Goal: Navigation & Orientation: Find specific page/section

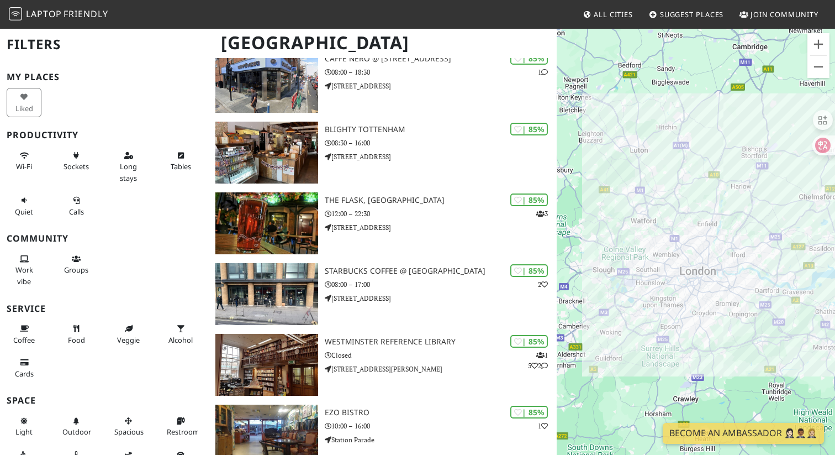
click at [46, 17] on span "Laptop" at bounding box center [44, 14] width 36 height 12
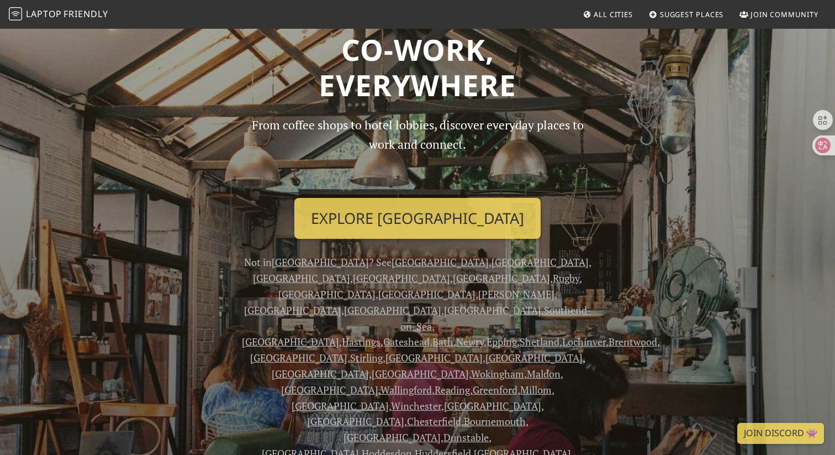
scroll to position [76, 0]
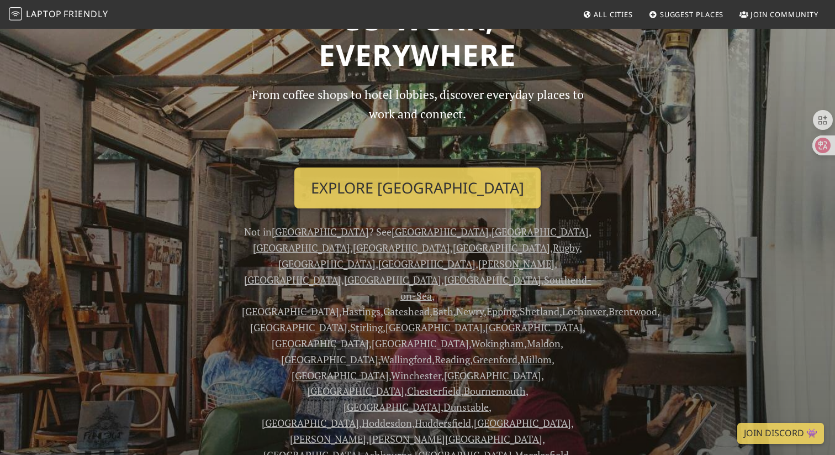
click at [369, 432] on link "Milton Keynes" at bounding box center [455, 438] width 173 height 13
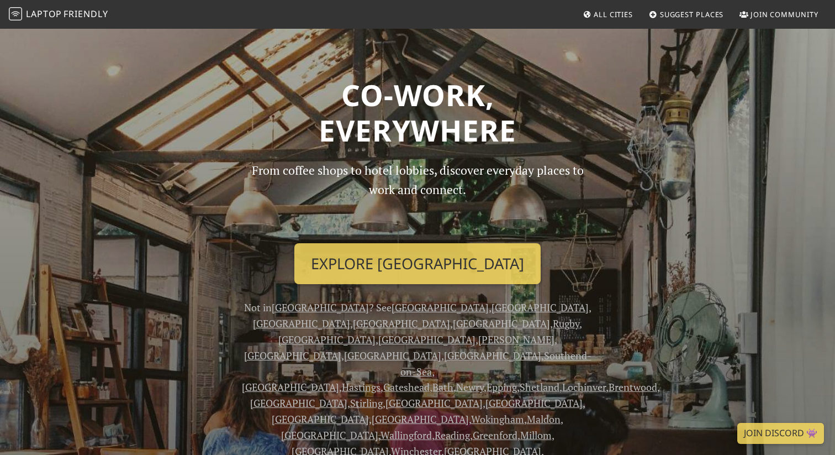
scroll to position [76, 0]
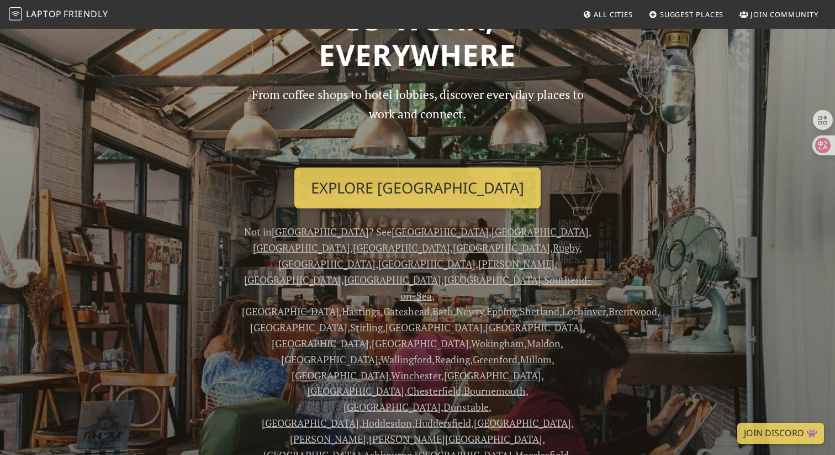
click at [492, 232] on link "London" at bounding box center [540, 231] width 97 height 13
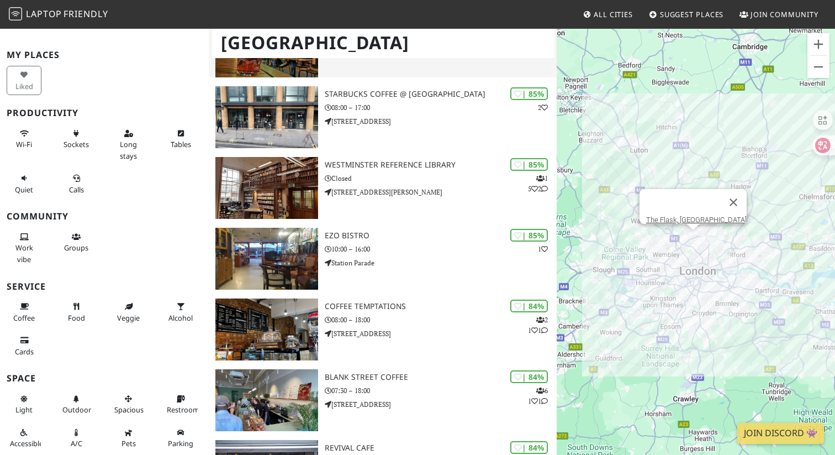
scroll to position [1943, 0]
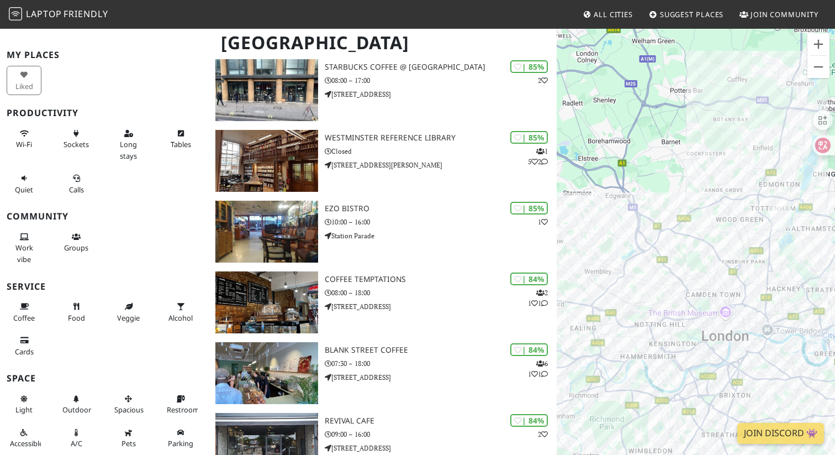
drag, startPoint x: 722, startPoint y: 250, endPoint x: 663, endPoint y: 104, distance: 157.1
click at [663, 104] on div "To navigate, press the arrow keys." at bounding box center [696, 255] width 278 height 455
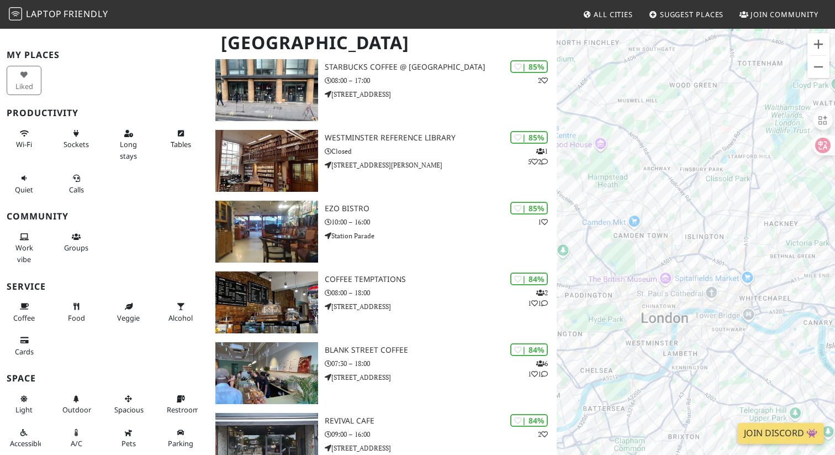
drag, startPoint x: 695, startPoint y: 160, endPoint x: 626, endPoint y: 76, distance: 108.7
click at [626, 76] on div "To navigate, press the arrow keys." at bounding box center [696, 255] width 278 height 455
